Goal: Task Accomplishment & Management: Complete application form

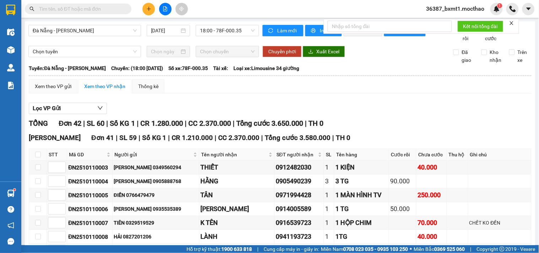
scroll to position [600, 0]
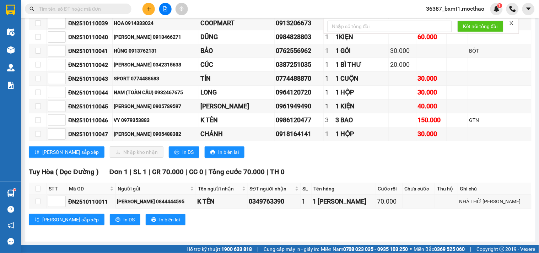
click at [94, 12] on input "text" at bounding box center [81, 9] width 84 height 8
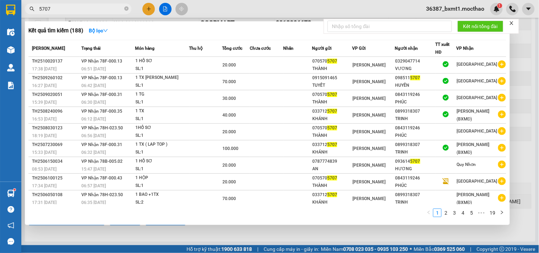
type input "5707"
click at [129, 7] on span "5707" at bounding box center [78, 9] width 107 height 11
click at [125, 9] on icon "close-circle" at bounding box center [126, 8] width 4 height 4
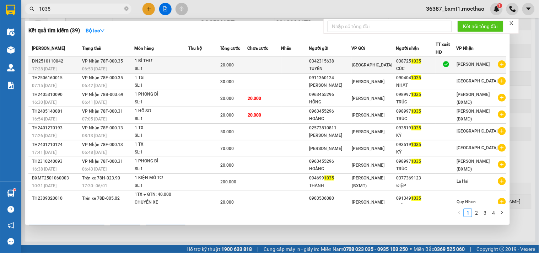
type input "1035"
click at [263, 65] on td at bounding box center [264, 65] width 34 height 17
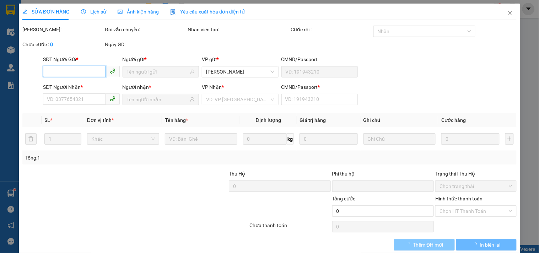
type input "0342315638"
type input "TUYỂN"
type input "0387251035"
type input "CÚC"
type input "0"
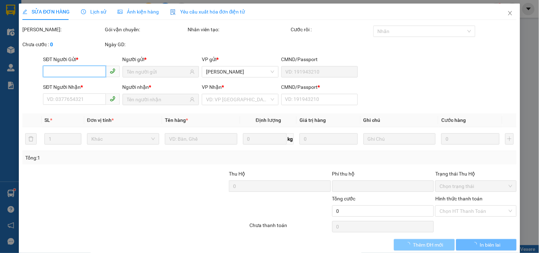
type input "0"
type input "20.000"
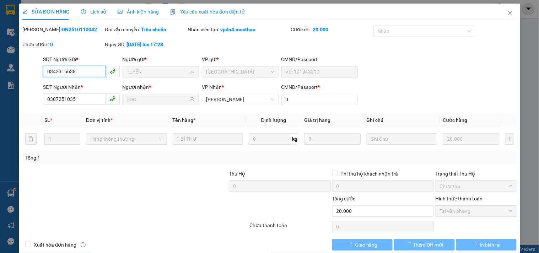
checkbox input "true"
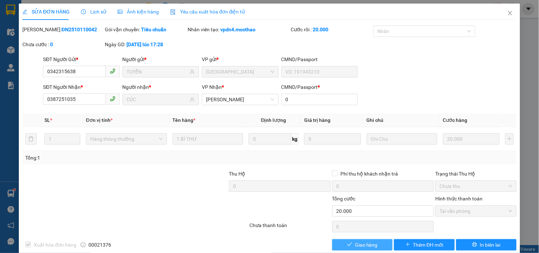
click at [367, 246] on span "Giao hàng" at bounding box center [366, 245] width 23 height 8
